Goal: Navigation & Orientation: Find specific page/section

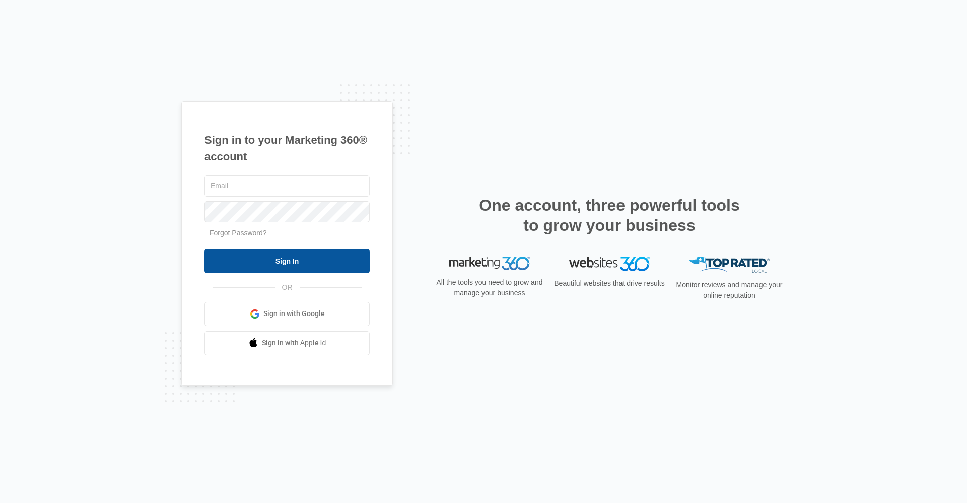
type input "Ridgelease@vintage-corp.com"
click at [277, 265] on input "Sign In" at bounding box center [286, 261] width 165 height 24
type input "[EMAIL_ADDRESS][DOMAIN_NAME]"
click at [285, 262] on input "Sign In" at bounding box center [286, 261] width 165 height 24
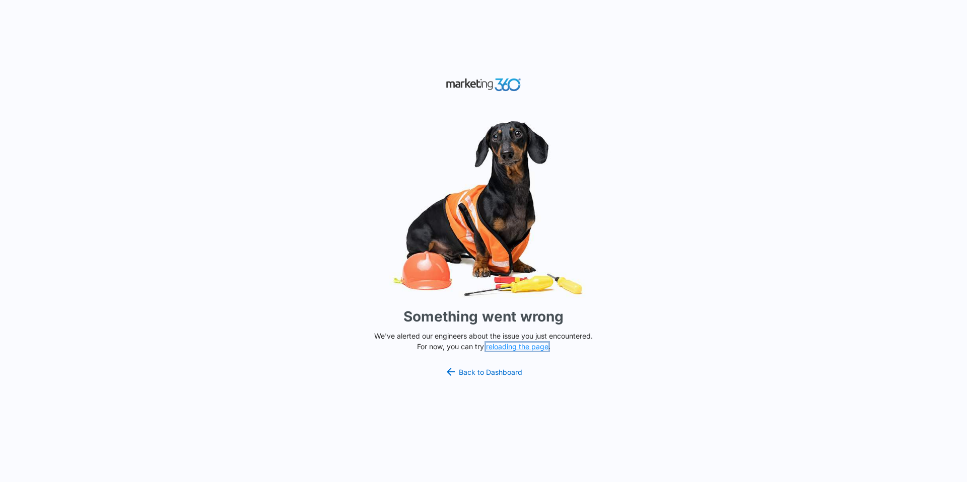
click at [507, 345] on button "reloading the page" at bounding box center [517, 347] width 62 height 8
click at [496, 368] on link "Back to Dashboard" at bounding box center [484, 372] width 78 height 12
